Goal: Transaction & Acquisition: Obtain resource

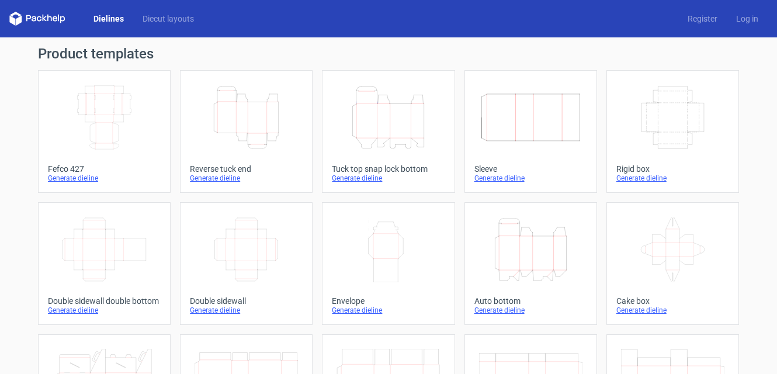
click at [359, 179] on div "Generate dieline" at bounding box center [388, 177] width 113 height 9
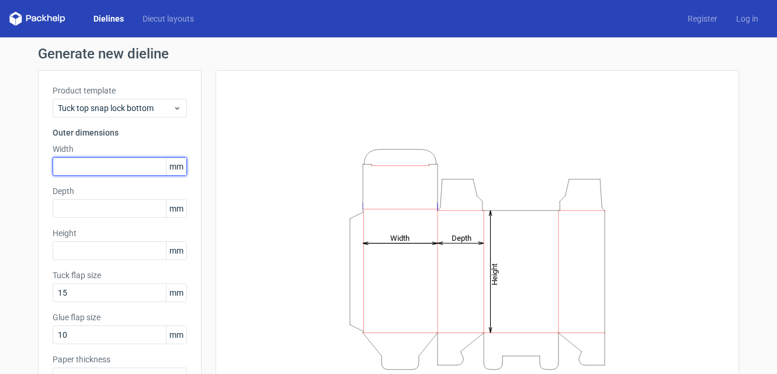
click at [117, 162] on input "text" at bounding box center [120, 166] width 134 height 19
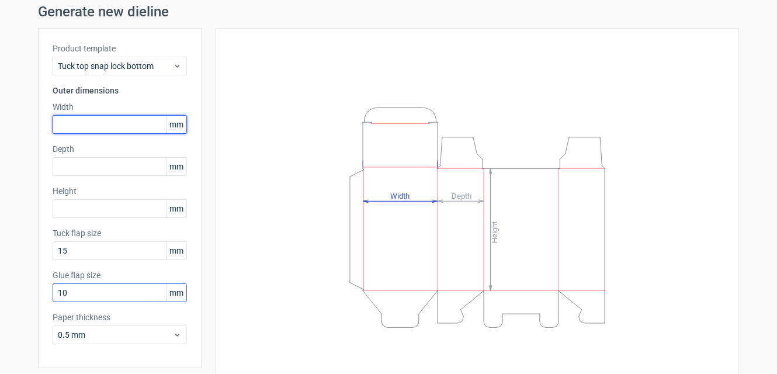
scroll to position [84, 0]
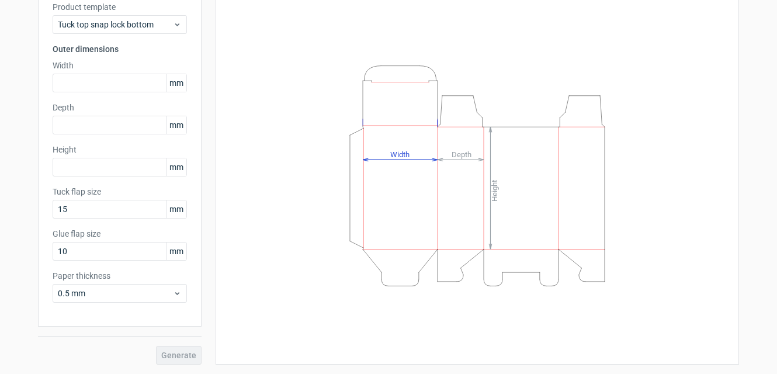
click at [173, 84] on span "mm" at bounding box center [176, 83] width 20 height 18
click at [173, 82] on span "mm" at bounding box center [176, 83] width 20 height 18
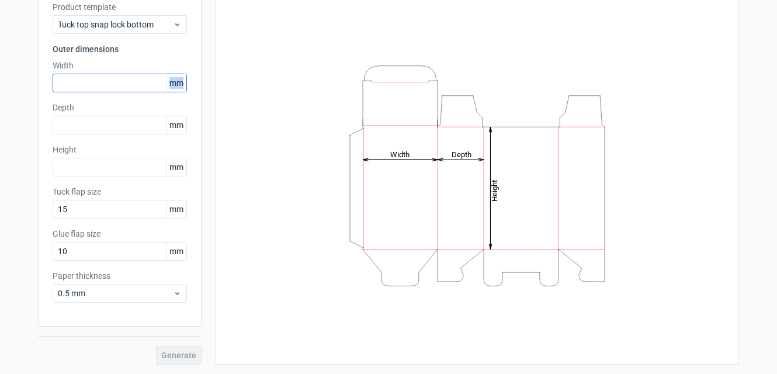
drag, startPoint x: 176, startPoint y: 86, endPoint x: 154, endPoint y: 84, distance: 22.8
click at [154, 84] on div "mm" at bounding box center [120, 83] width 134 height 19
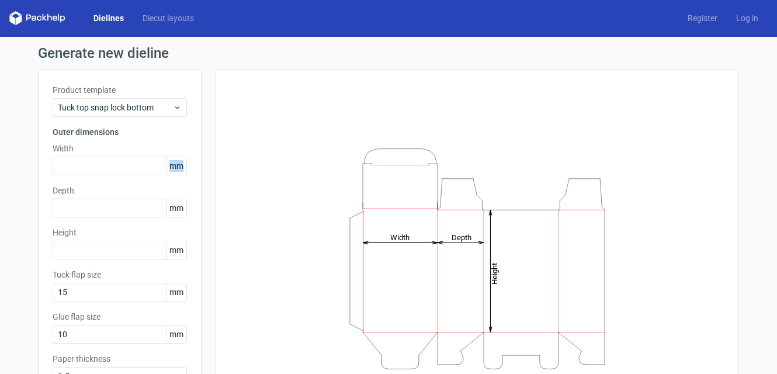
scroll to position [0, 0]
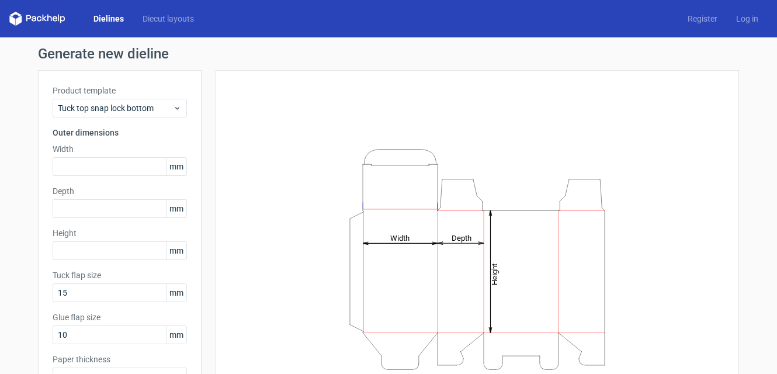
click at [100, 130] on h3 "Outer dimensions" at bounding box center [120, 133] width 134 height 12
click at [93, 171] on input "text" at bounding box center [120, 166] width 134 height 19
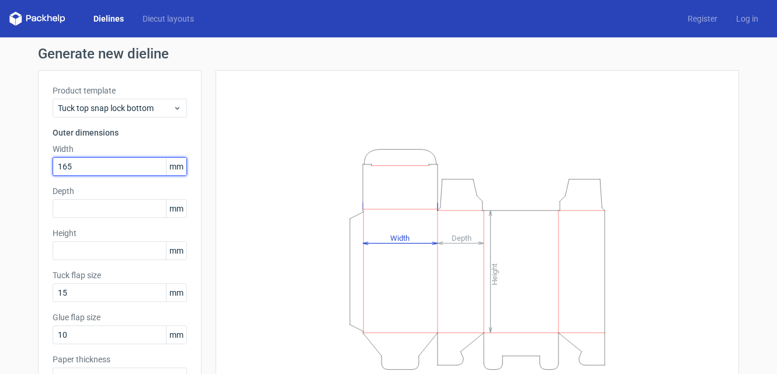
type input "165"
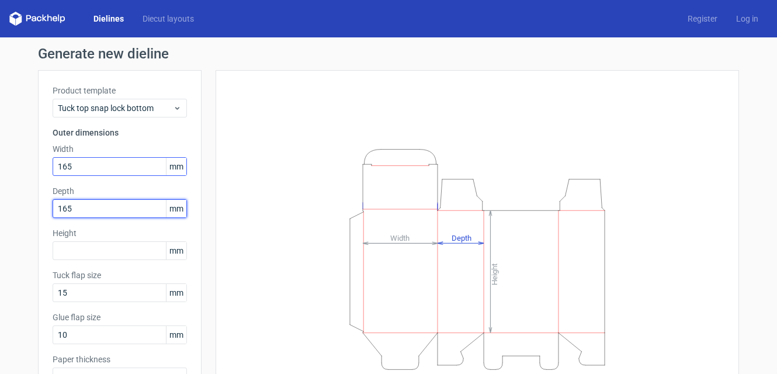
type input "165"
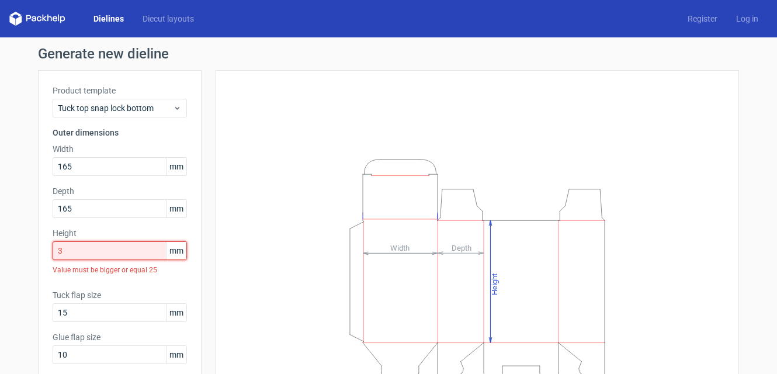
drag, startPoint x: 121, startPoint y: 256, endPoint x: -2, endPoint y: 171, distance: 149.8
click at [0, 171] on html "Dielines Diecut layouts Register Log in Generate new dieline Product template T…" at bounding box center [388, 187] width 777 height 374
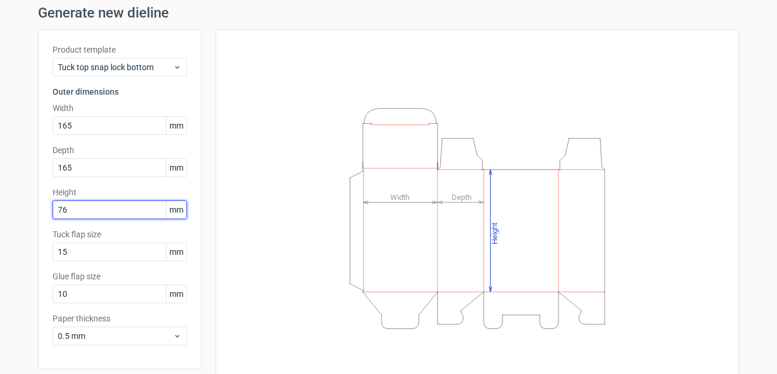
scroll to position [84, 0]
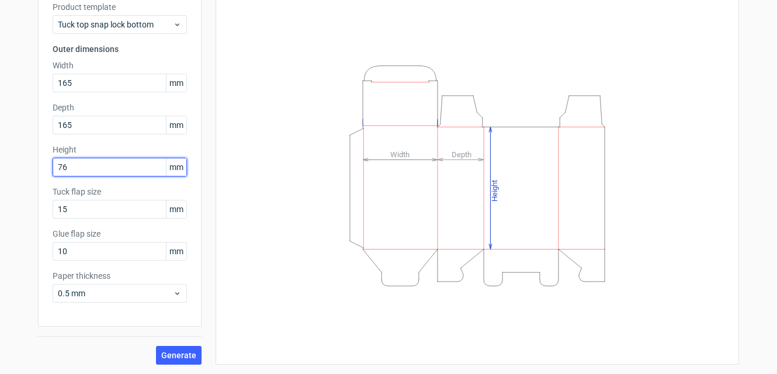
type input "76"
drag, startPoint x: 194, startPoint y: 367, endPoint x: 184, endPoint y: 352, distance: 18.5
click at [192, 361] on div "Generate new dieline Product template Tuck top snap lock bottom Outer dimension…" at bounding box center [388, 164] width 777 height 420
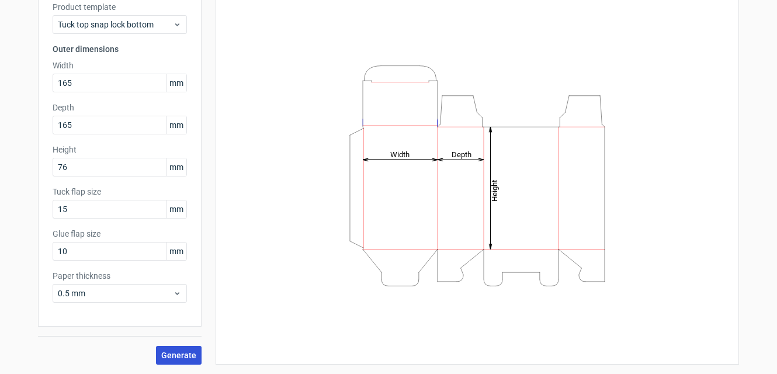
click at [184, 352] on span "Generate" at bounding box center [178, 355] width 35 height 8
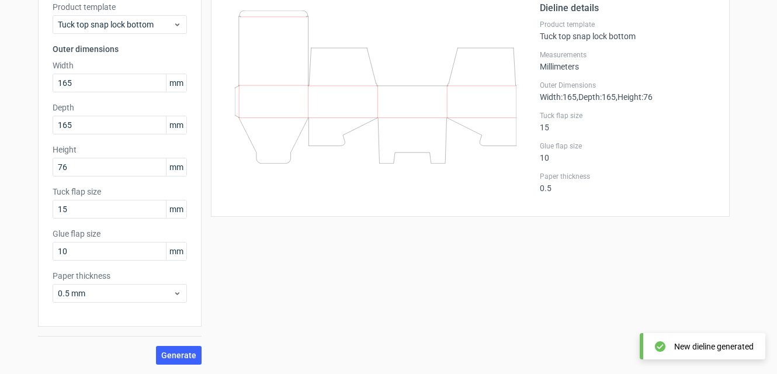
scroll to position [25, 0]
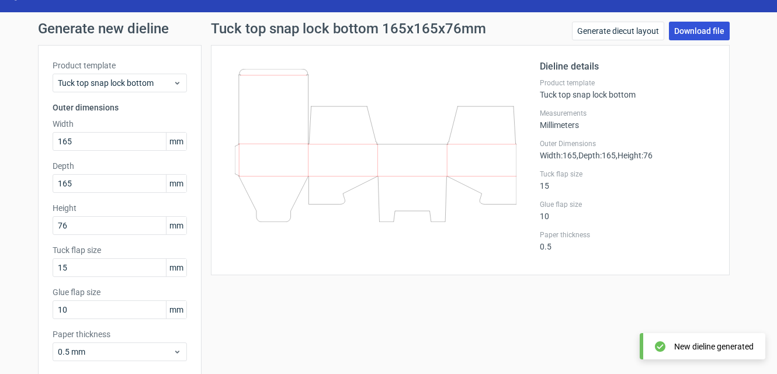
click at [555, 30] on link "Download file" at bounding box center [699, 31] width 61 height 19
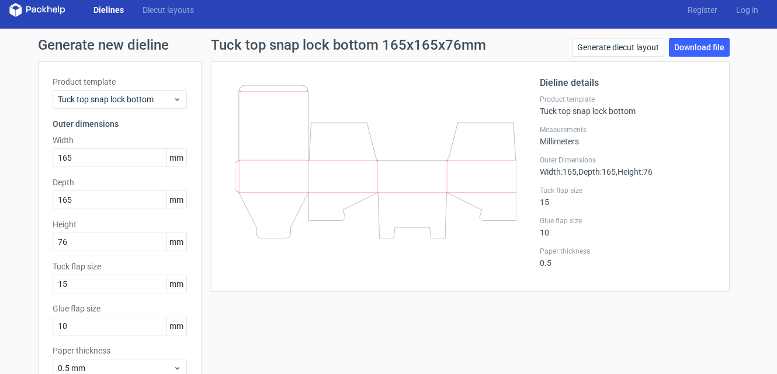
scroll to position [0, 0]
